Goal: Task Accomplishment & Management: Use online tool/utility

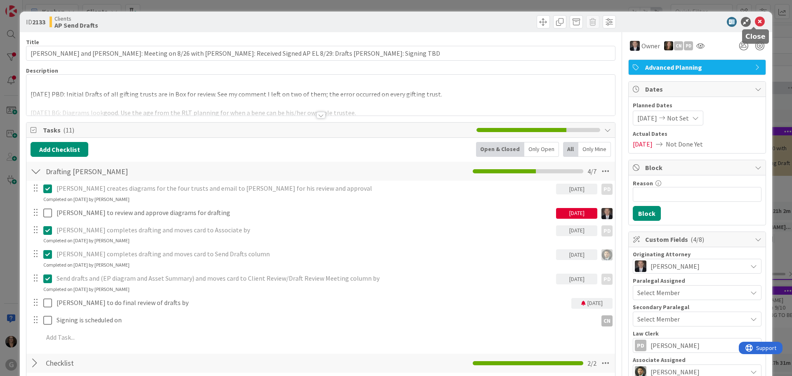
click at [755, 22] on icon at bounding box center [760, 22] width 10 height 10
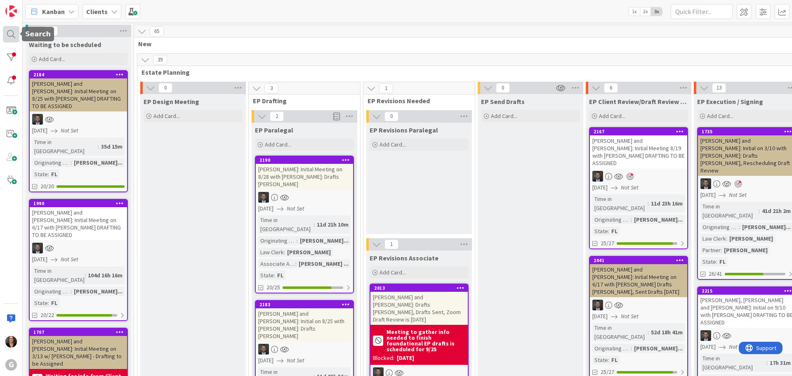
click at [7, 34] on div at bounding box center [11, 34] width 16 height 16
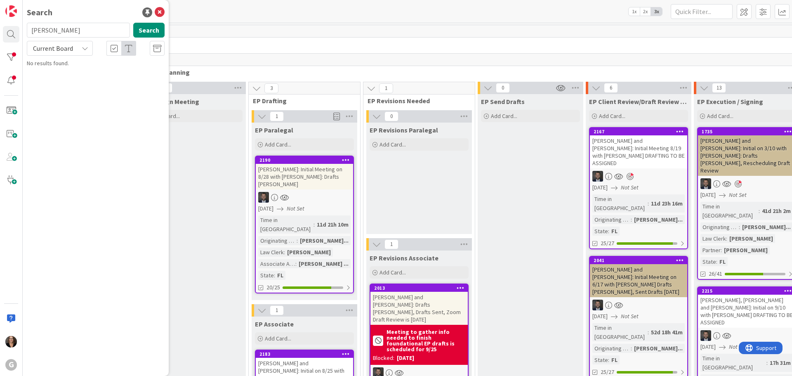
type input "Schau"
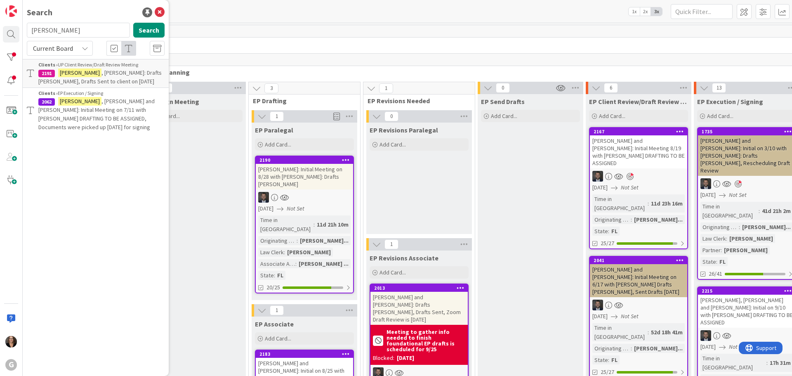
click at [101, 69] on span ", David: Drafts Paul Chris, Drafts Sent to client on 9-23-25" at bounding box center [99, 77] width 123 height 16
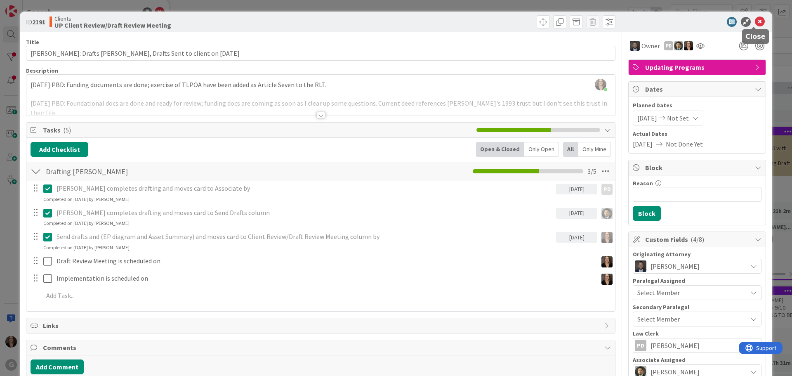
click at [755, 20] on icon at bounding box center [760, 22] width 10 height 10
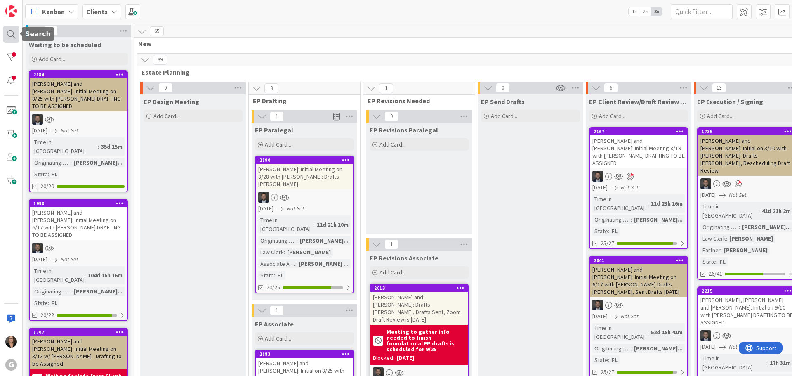
click at [8, 34] on div at bounding box center [11, 34] width 16 height 16
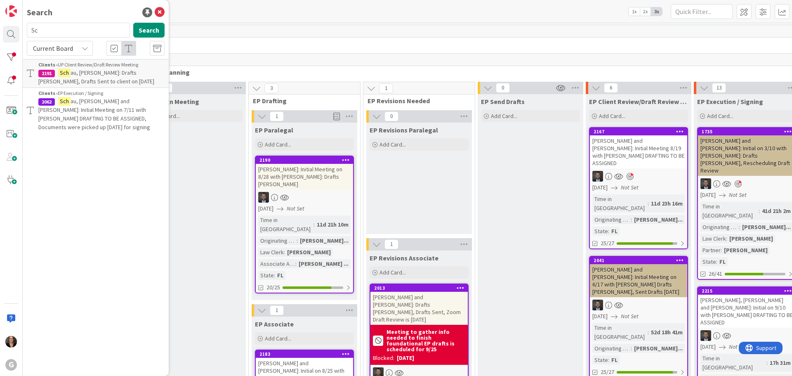
type input "S"
type input "Nano"
click at [110, 74] on span "[PERSON_NAME]: Drafts [PERSON_NAME], Drafts Sent to client on [DATE]" at bounding box center [98, 77] width 120 height 16
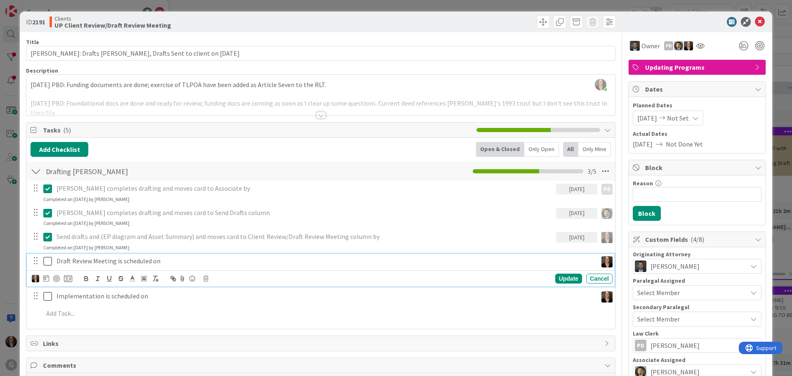
click at [159, 262] on p "Draft Review Meeting is scheduled on" at bounding box center [325, 260] width 537 height 9
click at [45, 278] on icon at bounding box center [46, 278] width 6 height 7
click at [158, 302] on icon "Move forward to switch to the next month." at bounding box center [157, 303] width 8 height 8
click at [123, 332] on td "2" at bounding box center [125, 332] width 16 height 16
type input "10/02/2025"
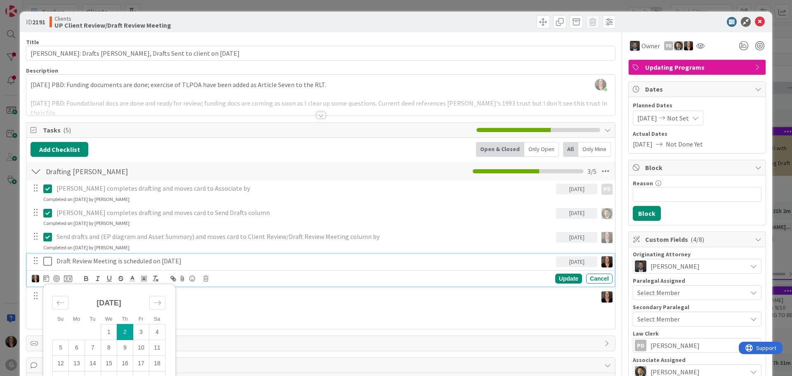
click at [46, 262] on icon at bounding box center [47, 261] width 9 height 10
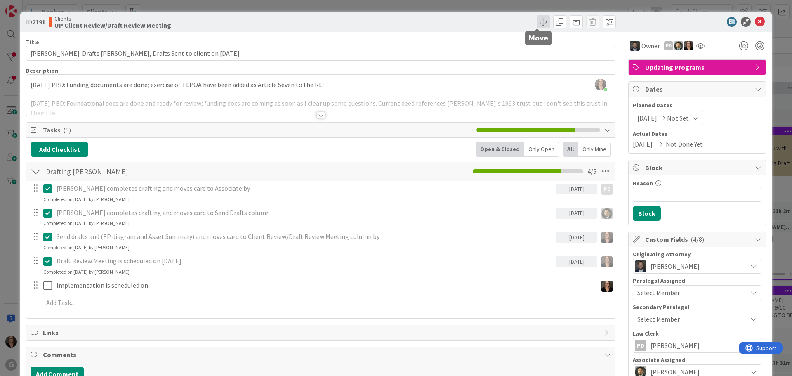
click at [537, 21] on span at bounding box center [543, 21] width 13 height 13
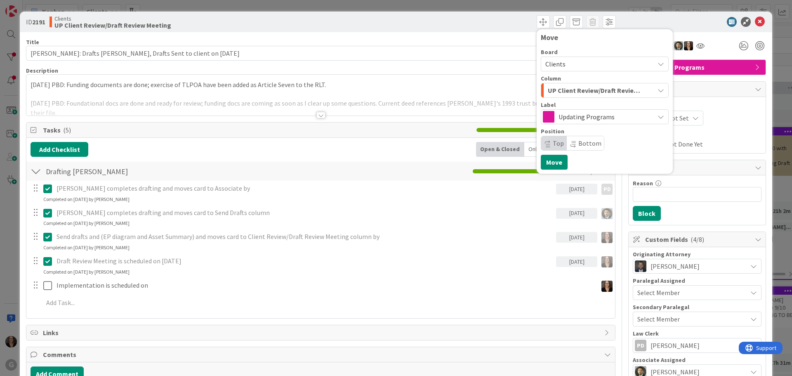
click at [658, 90] on icon "button" at bounding box center [661, 90] width 7 height 7
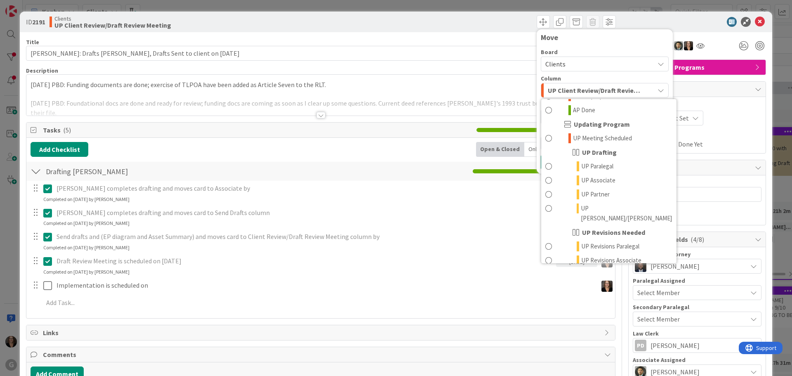
scroll to position [643, 0]
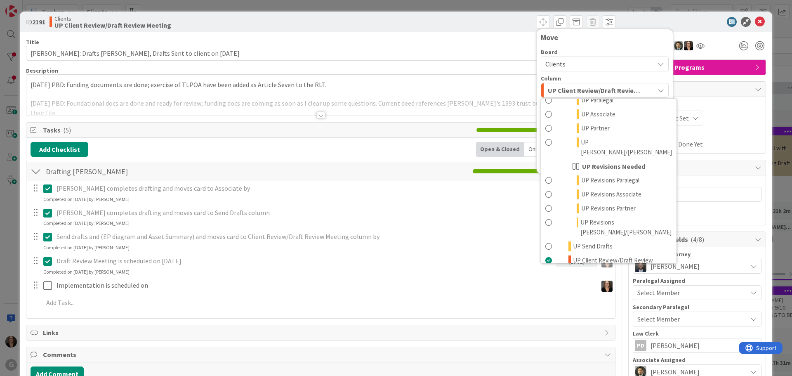
click at [545, 279] on span at bounding box center [548, 284] width 7 height 10
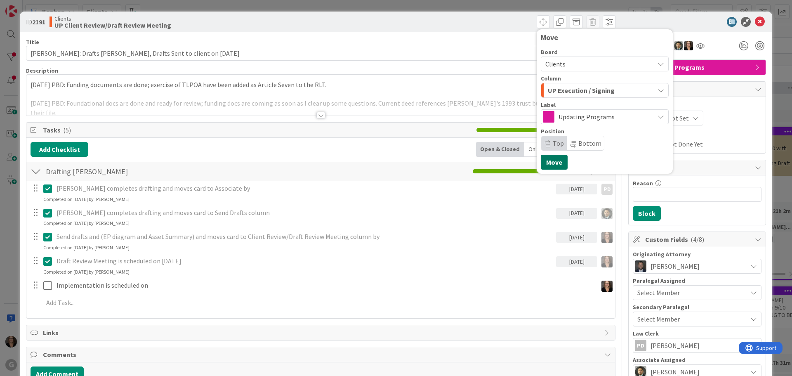
click at [547, 162] on button "Move" at bounding box center [554, 162] width 27 height 15
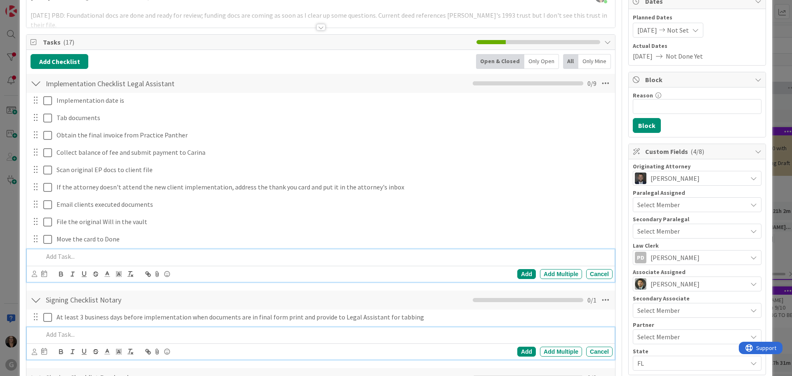
scroll to position [0, 0]
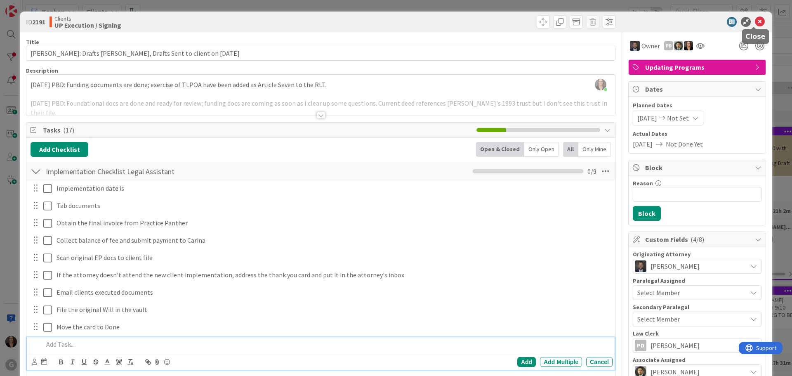
click at [755, 21] on icon at bounding box center [760, 22] width 10 height 10
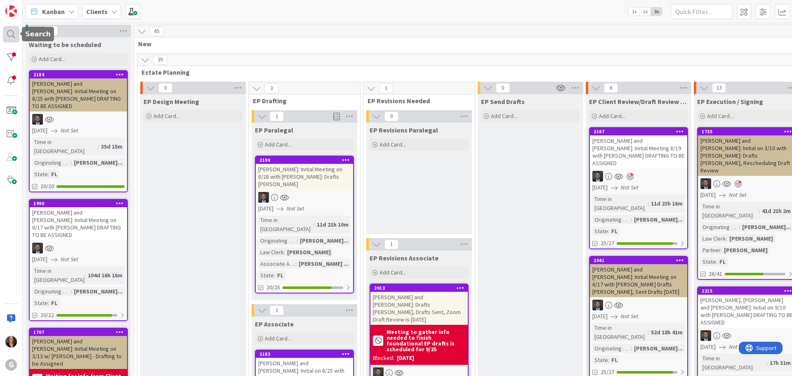
click at [9, 35] on div at bounding box center [11, 34] width 16 height 16
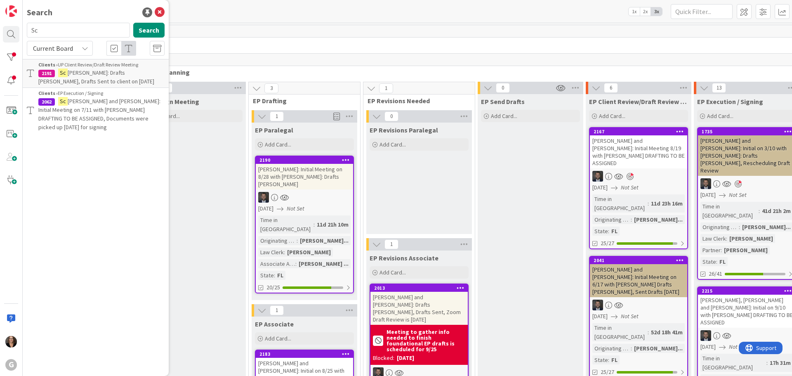
type input "S"
type input "Maher"
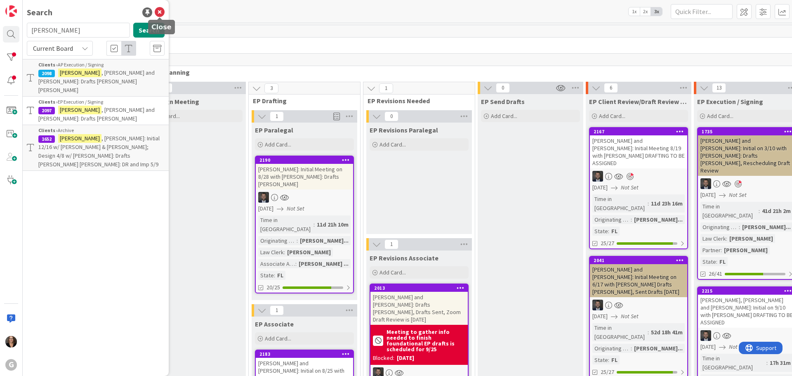
click at [160, 12] on icon at bounding box center [160, 12] width 10 height 10
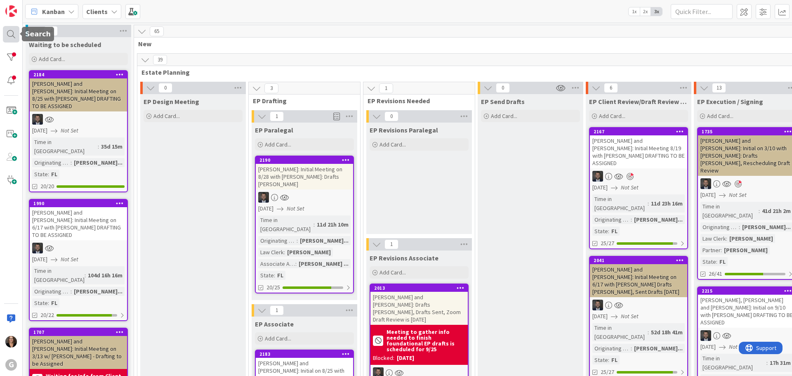
click at [12, 33] on div at bounding box center [11, 34] width 16 height 16
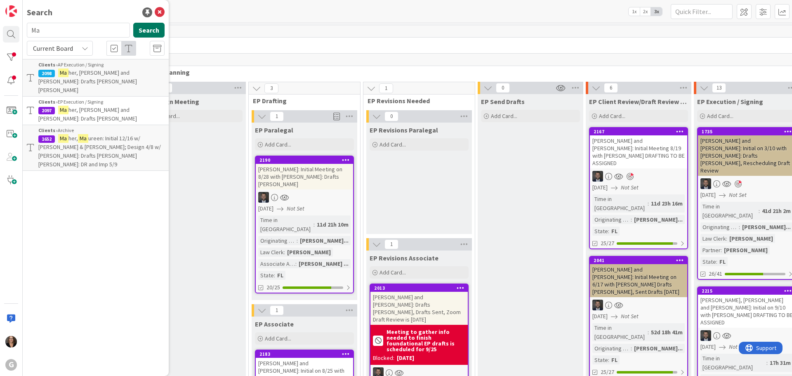
type input "M"
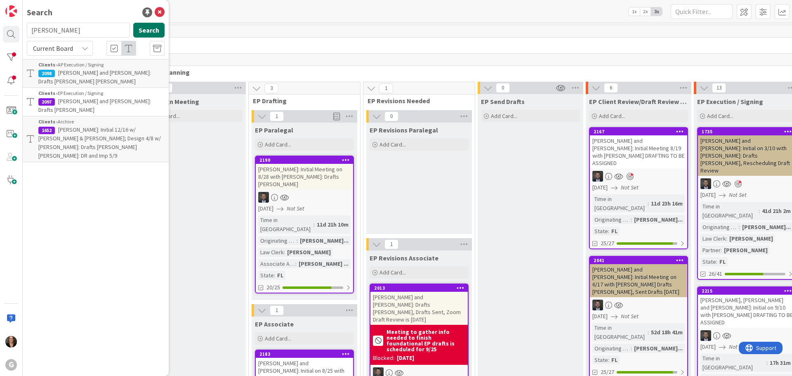
type input "Schau"
click at [147, 29] on button "Search" at bounding box center [148, 30] width 31 height 15
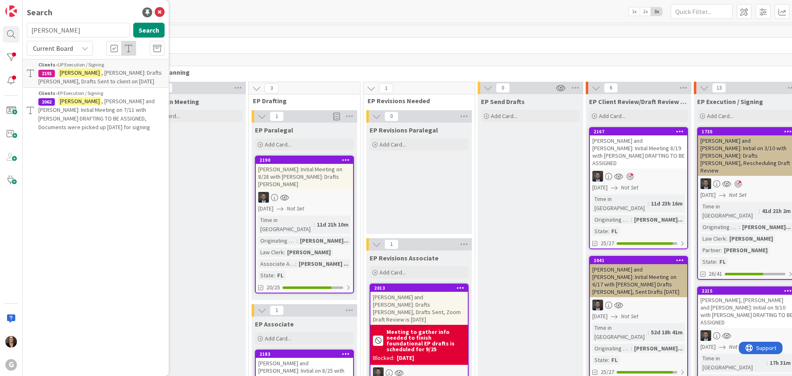
click at [108, 73] on span ", David: Drafts Paul Chris, Drafts Sent to client on 9-23-25" at bounding box center [99, 77] width 123 height 16
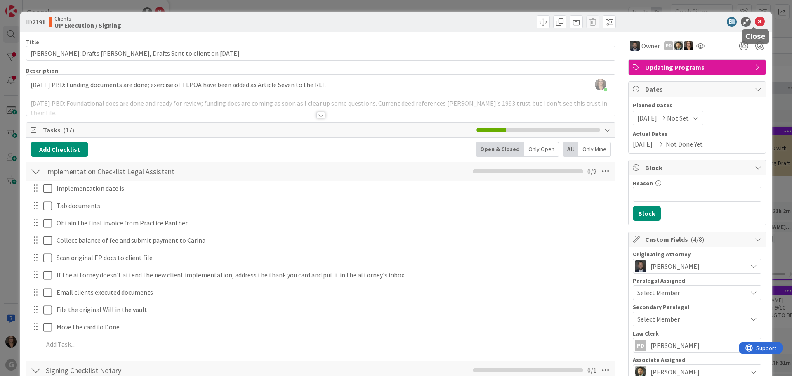
click at [755, 21] on icon at bounding box center [760, 22] width 10 height 10
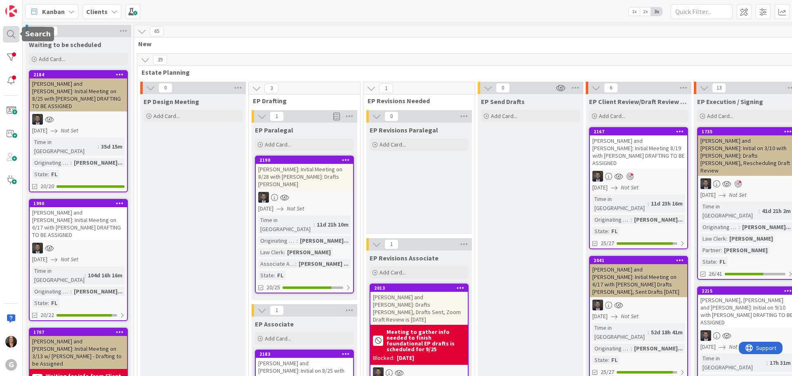
click at [11, 33] on div at bounding box center [11, 34] width 16 height 16
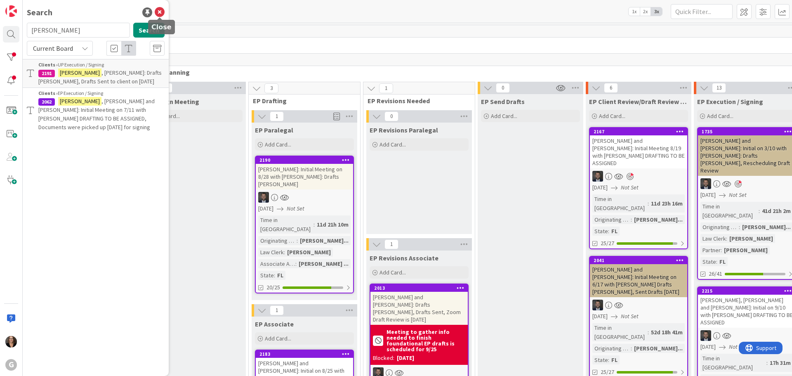
click at [159, 13] on icon at bounding box center [160, 12] width 10 height 10
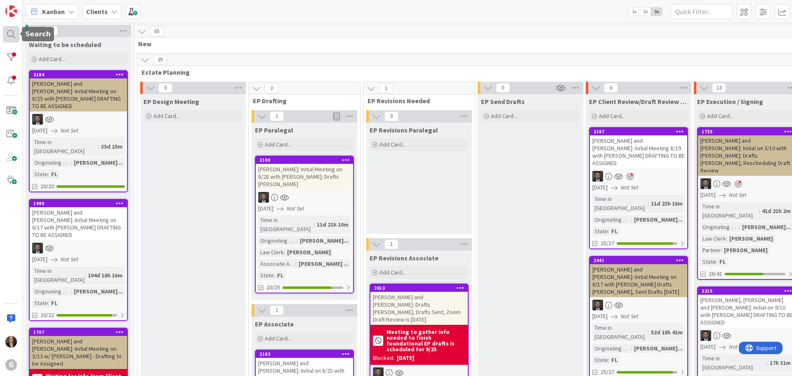
click at [10, 32] on div at bounding box center [11, 34] width 16 height 16
